Goal: Information Seeking & Learning: Learn about a topic

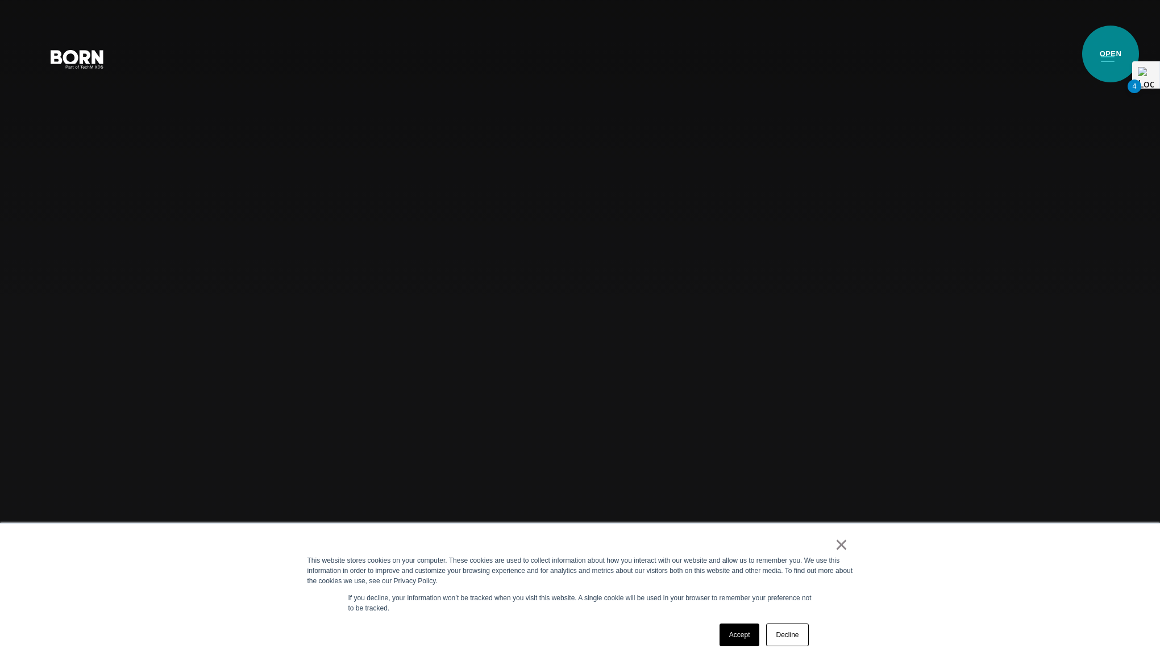
click at [1110, 54] on button "Primary Menu" at bounding box center [1107, 59] width 27 height 24
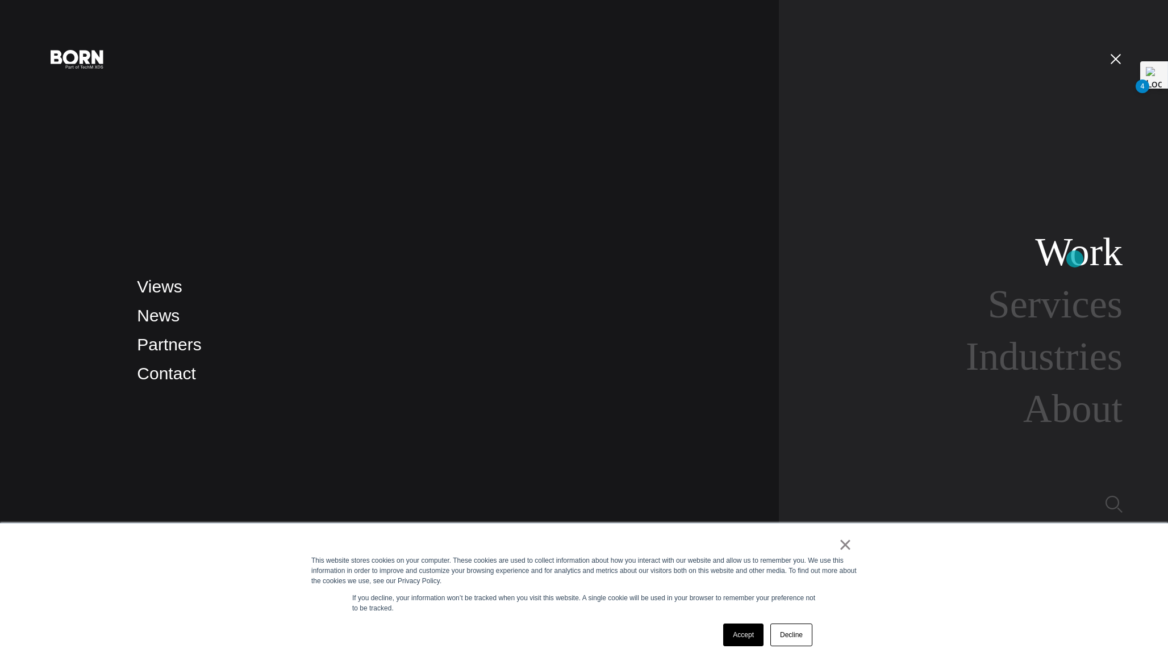
click at [1075, 259] on link "Work" at bounding box center [1078, 252] width 87 height 44
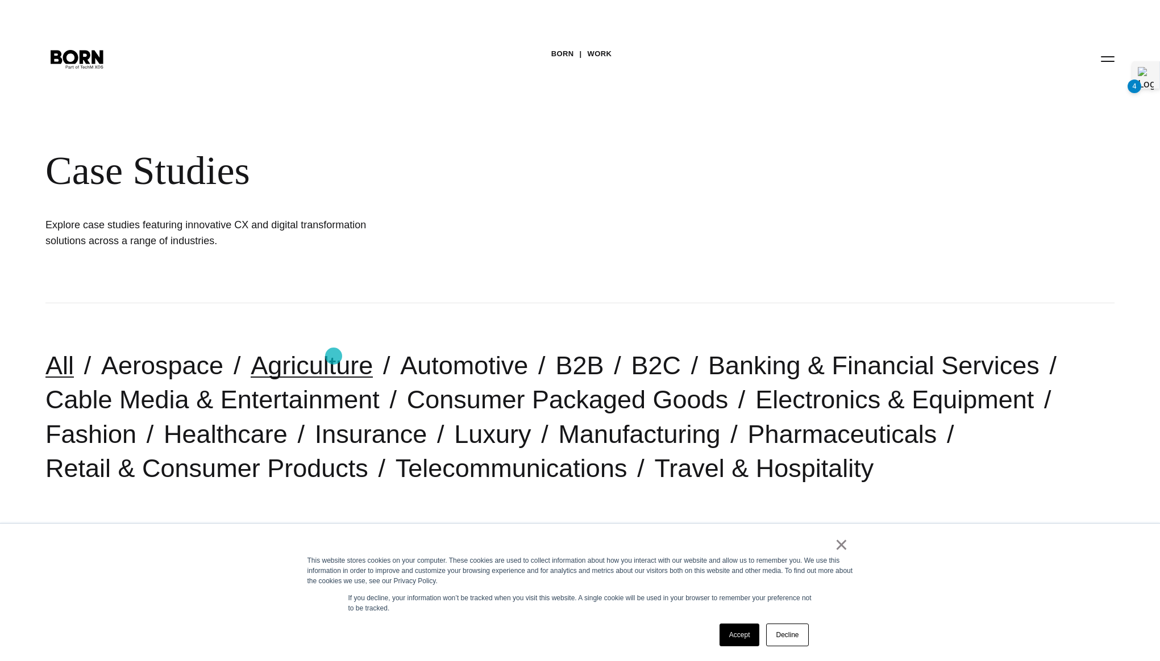
click at [302, 353] on link "Agriculture" at bounding box center [312, 365] width 122 height 29
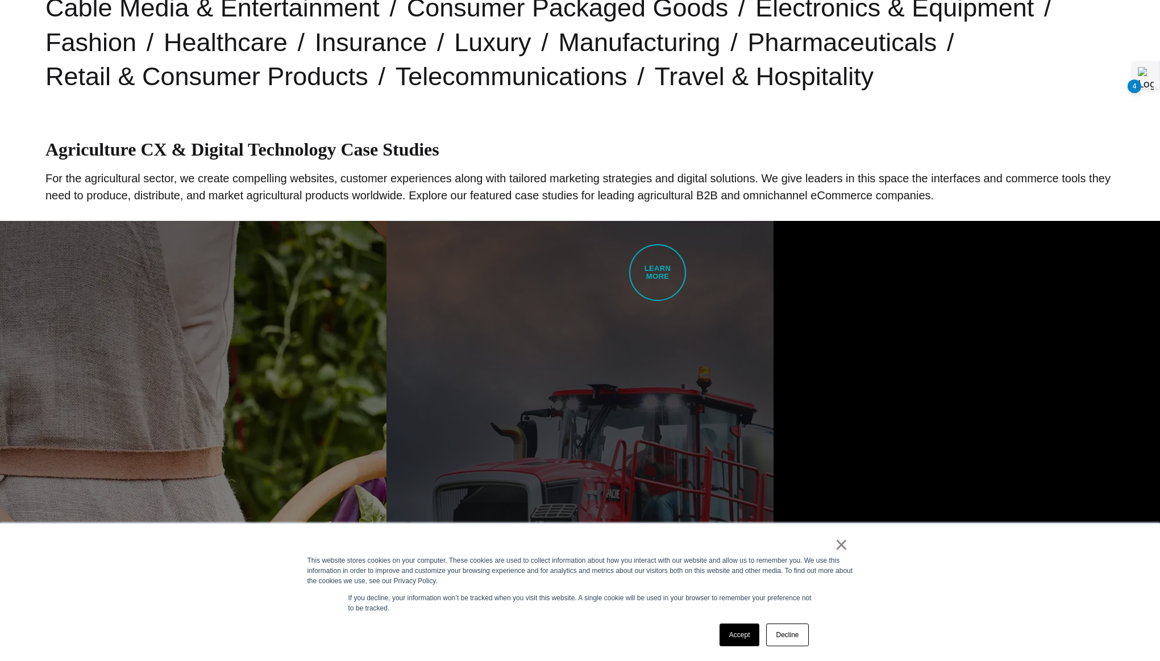
scroll to position [319, 0]
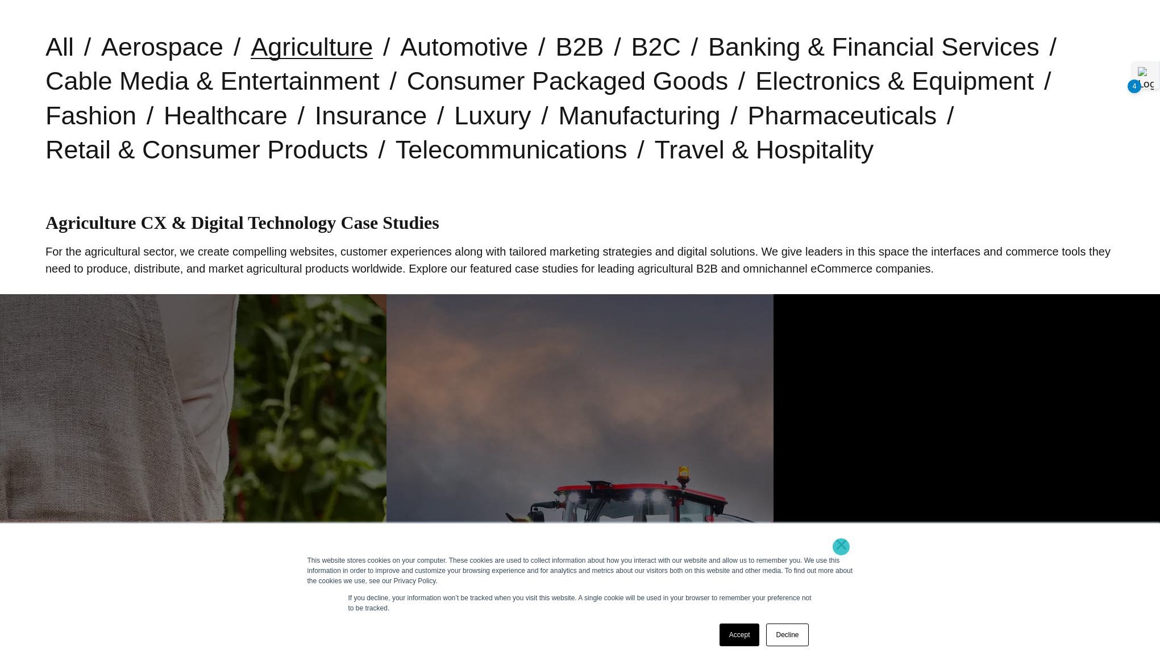
click at [840, 545] on link "×" at bounding box center [842, 545] width 14 height 10
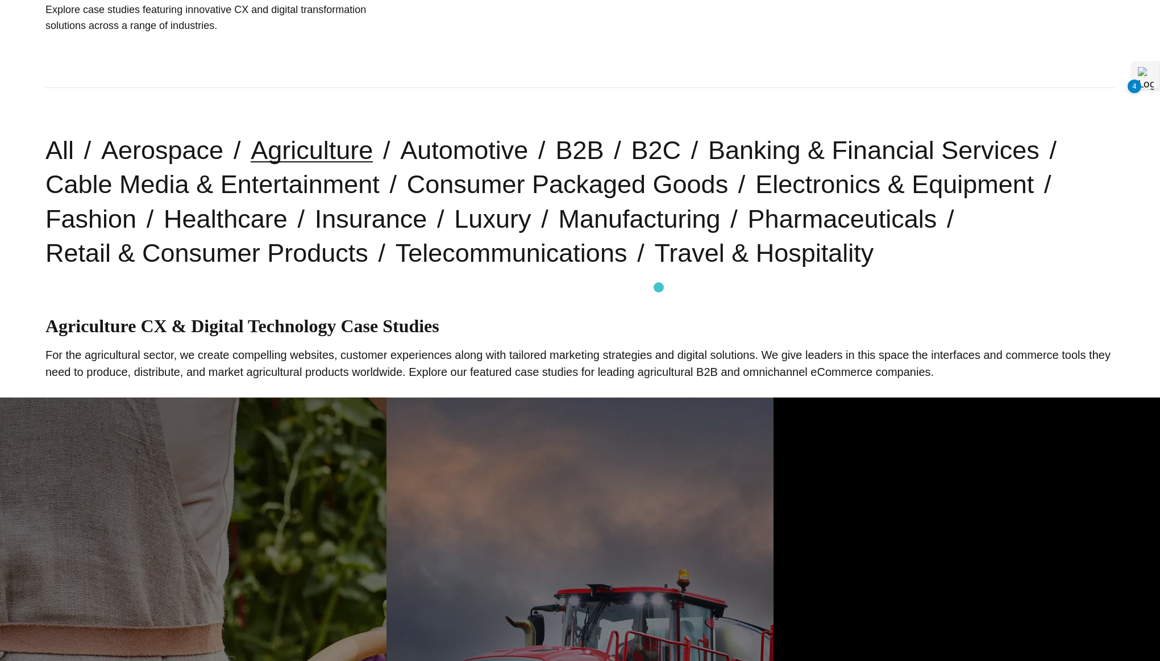
scroll to position [203, 0]
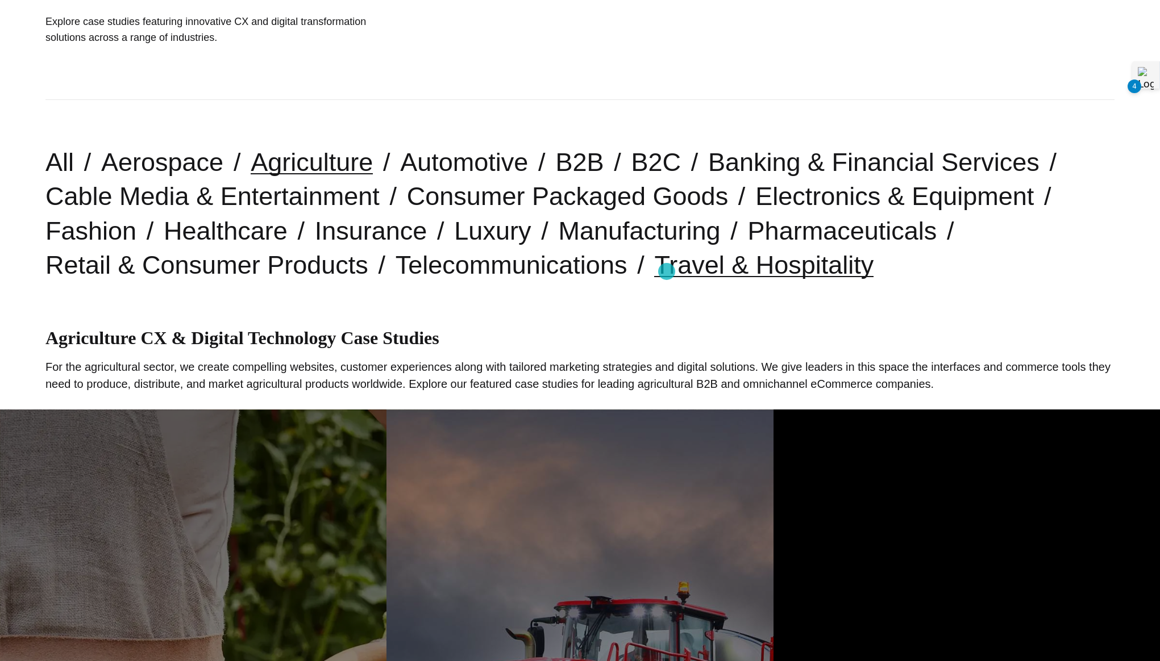
click at [666, 272] on link "Travel & Hospitality" at bounding box center [763, 265] width 219 height 29
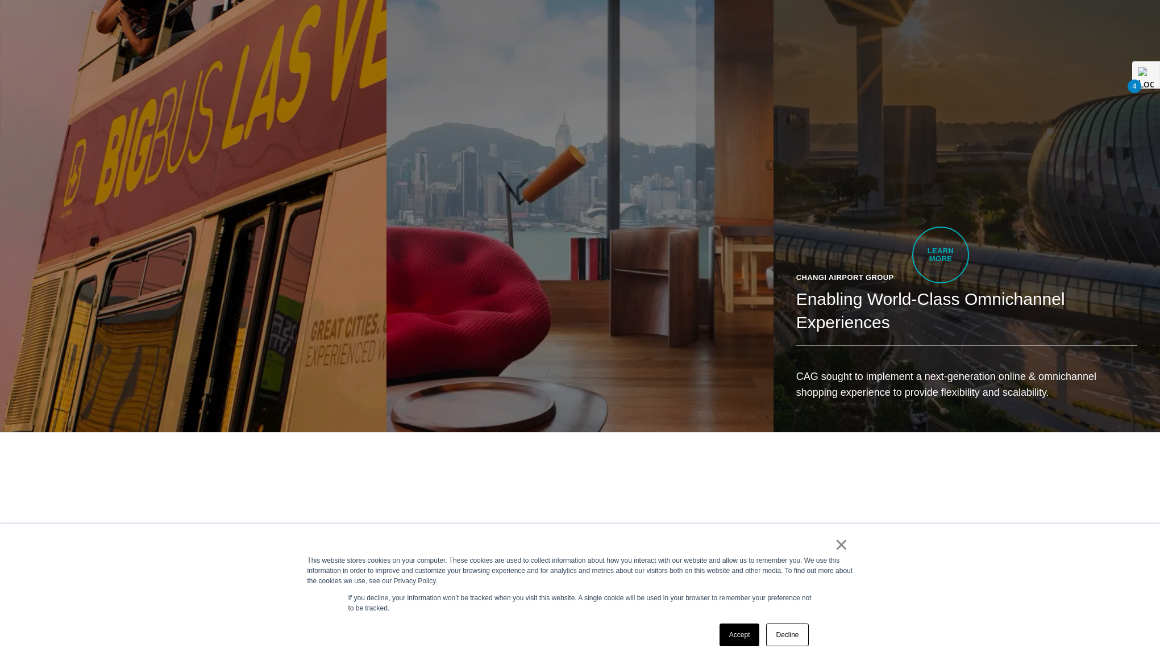
scroll to position [1208, 0]
